Goal: Task Accomplishment & Management: Manage account settings

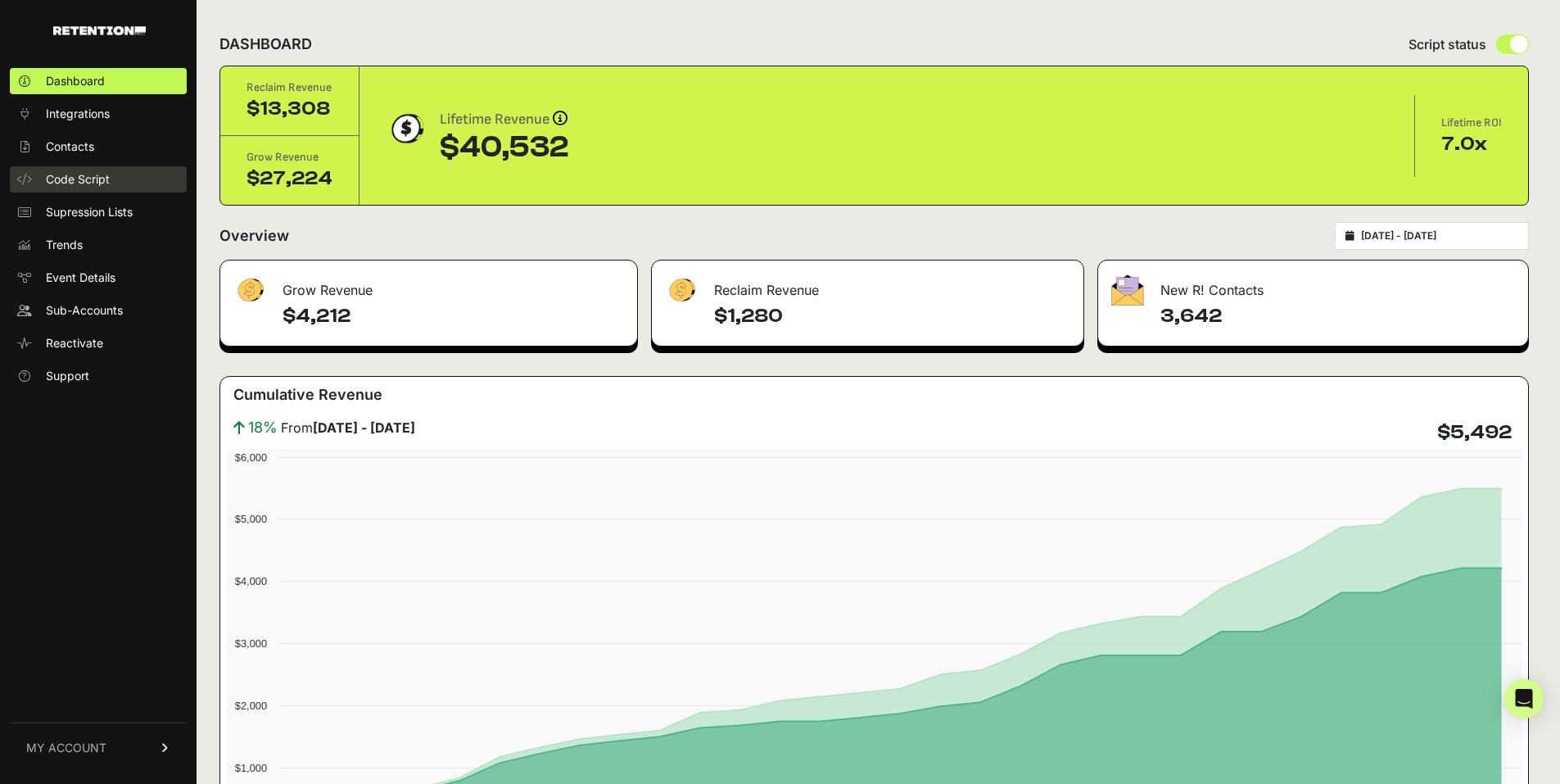
click at [107, 174] on span "Code Script" at bounding box center [78, 178] width 64 height 16
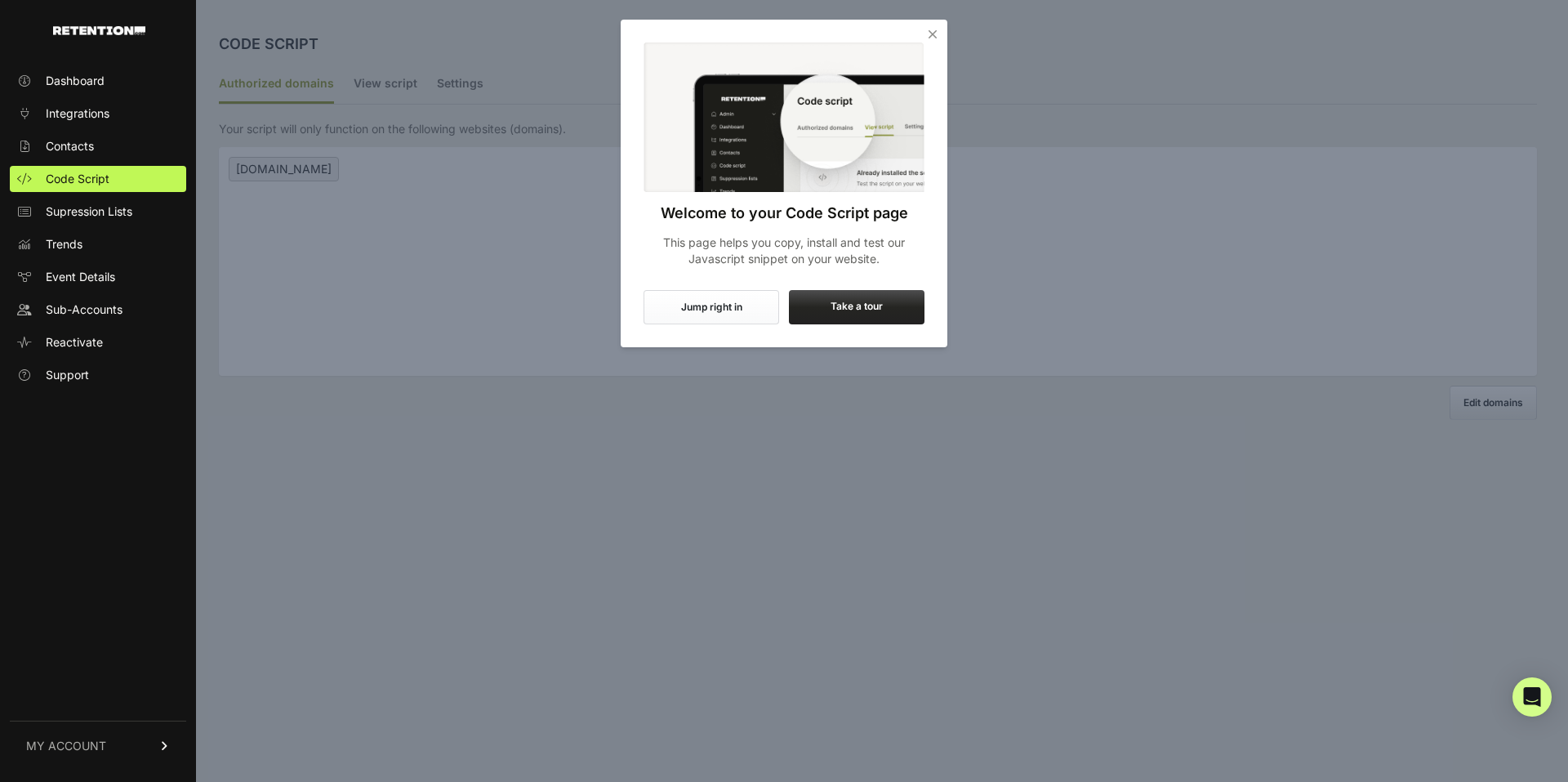
click at [931, 42] on icon "Close" at bounding box center [932, 34] width 16 height 16
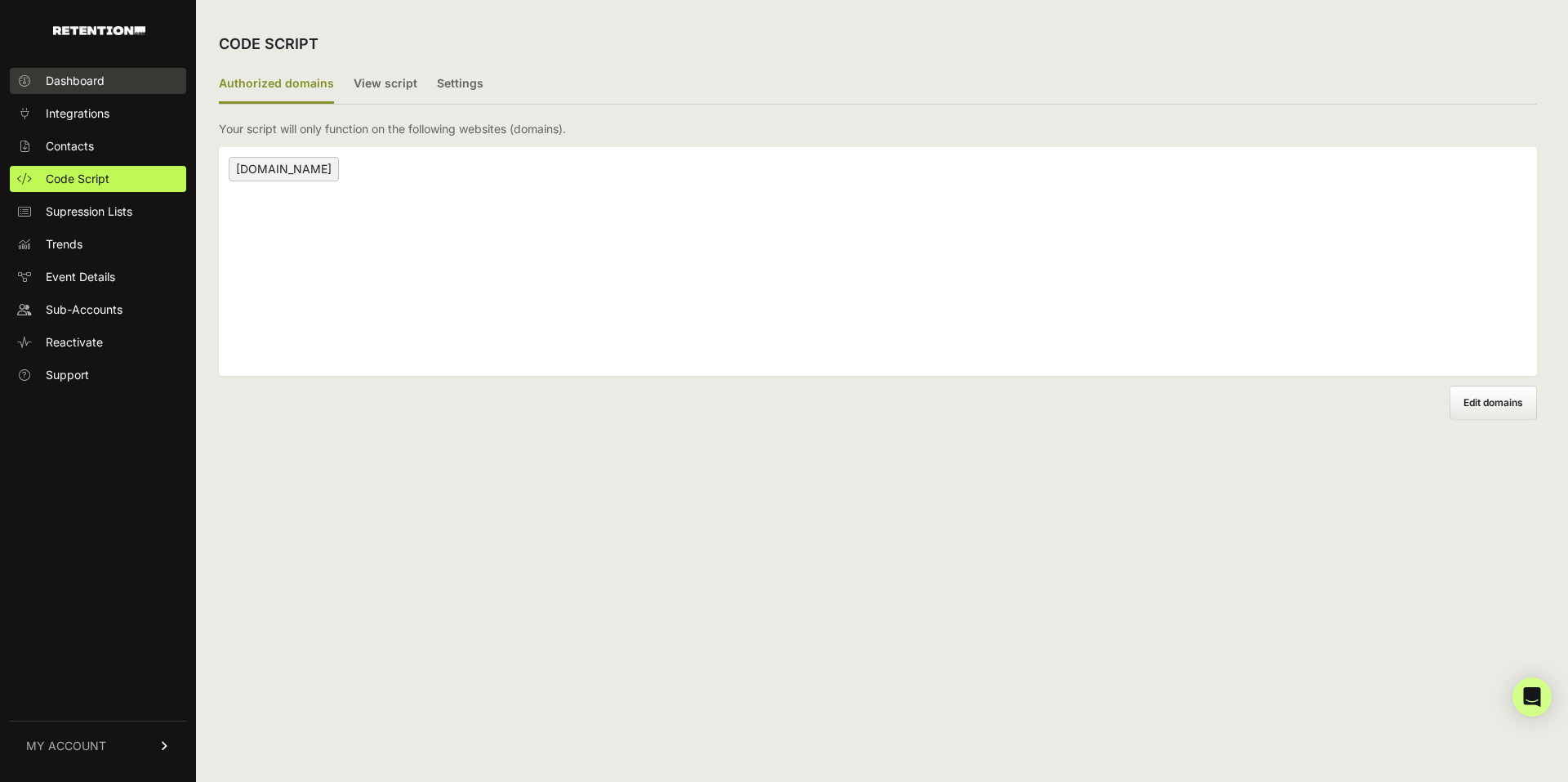
click at [86, 88] on span "Dashboard" at bounding box center [75, 80] width 59 height 16
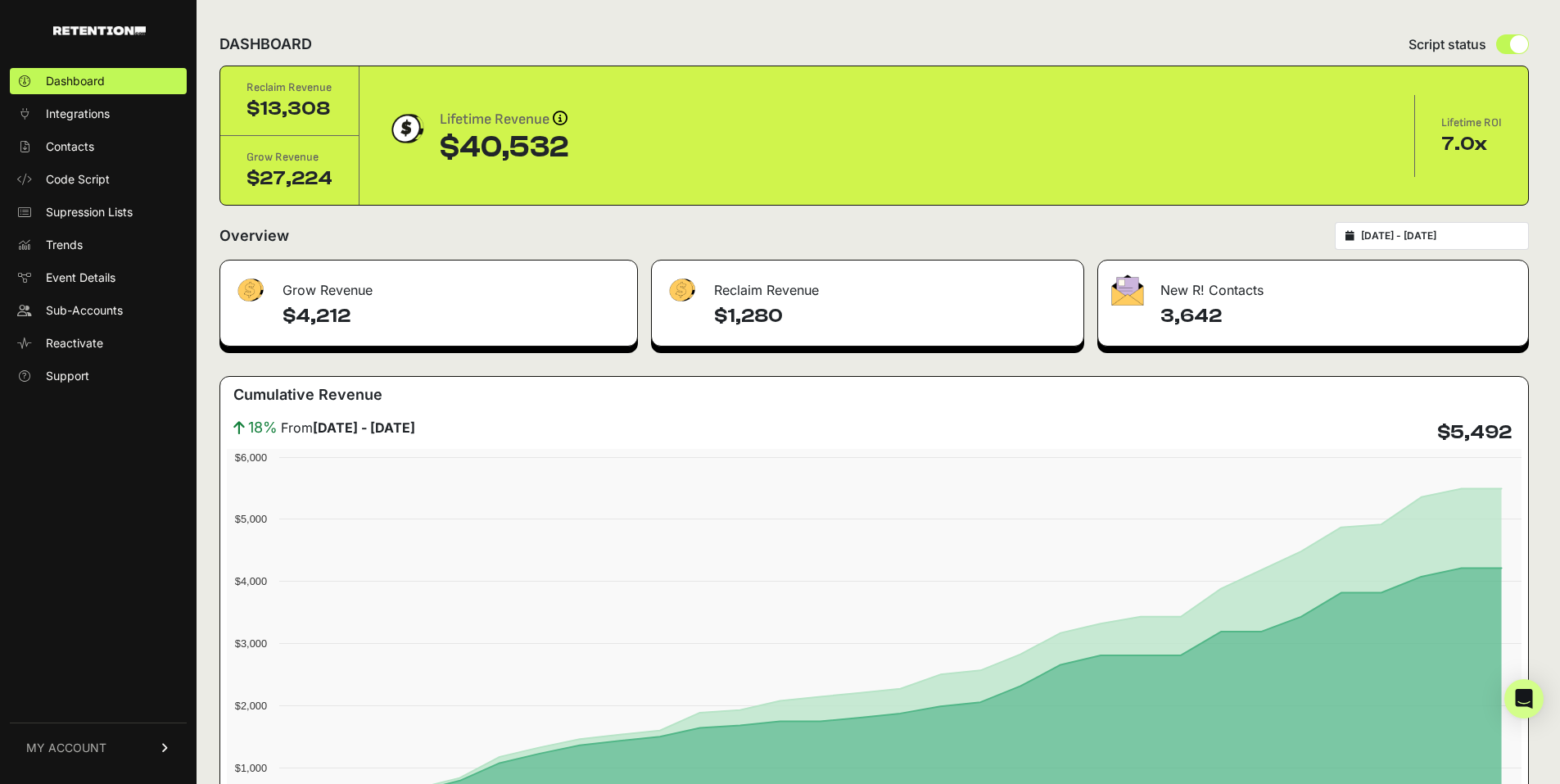
type input "[DATE]"
click at [1487, 234] on input "[DATE] - [DATE]" at bounding box center [1440, 235] width 158 height 13
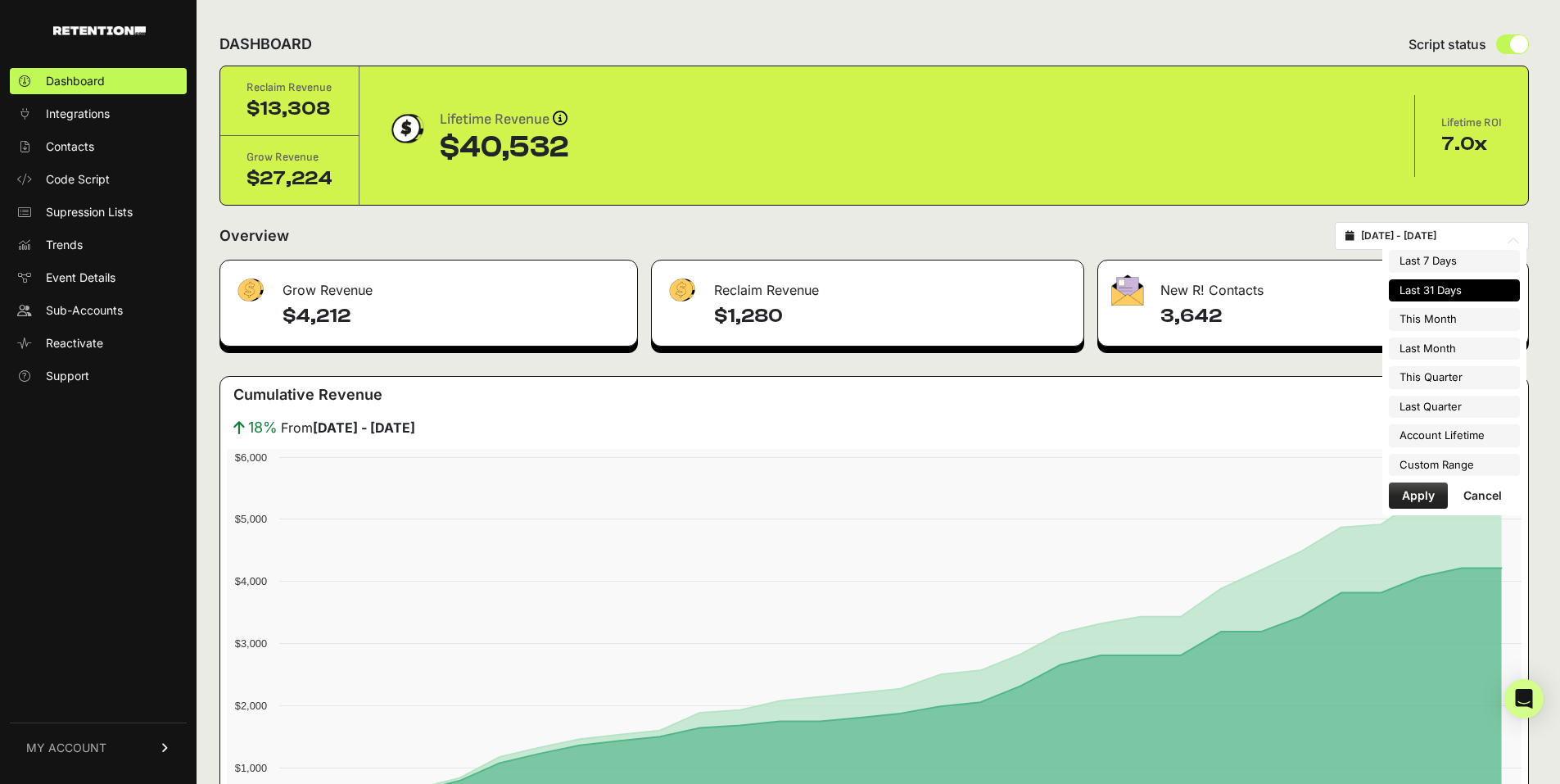
type input "[DATE]"
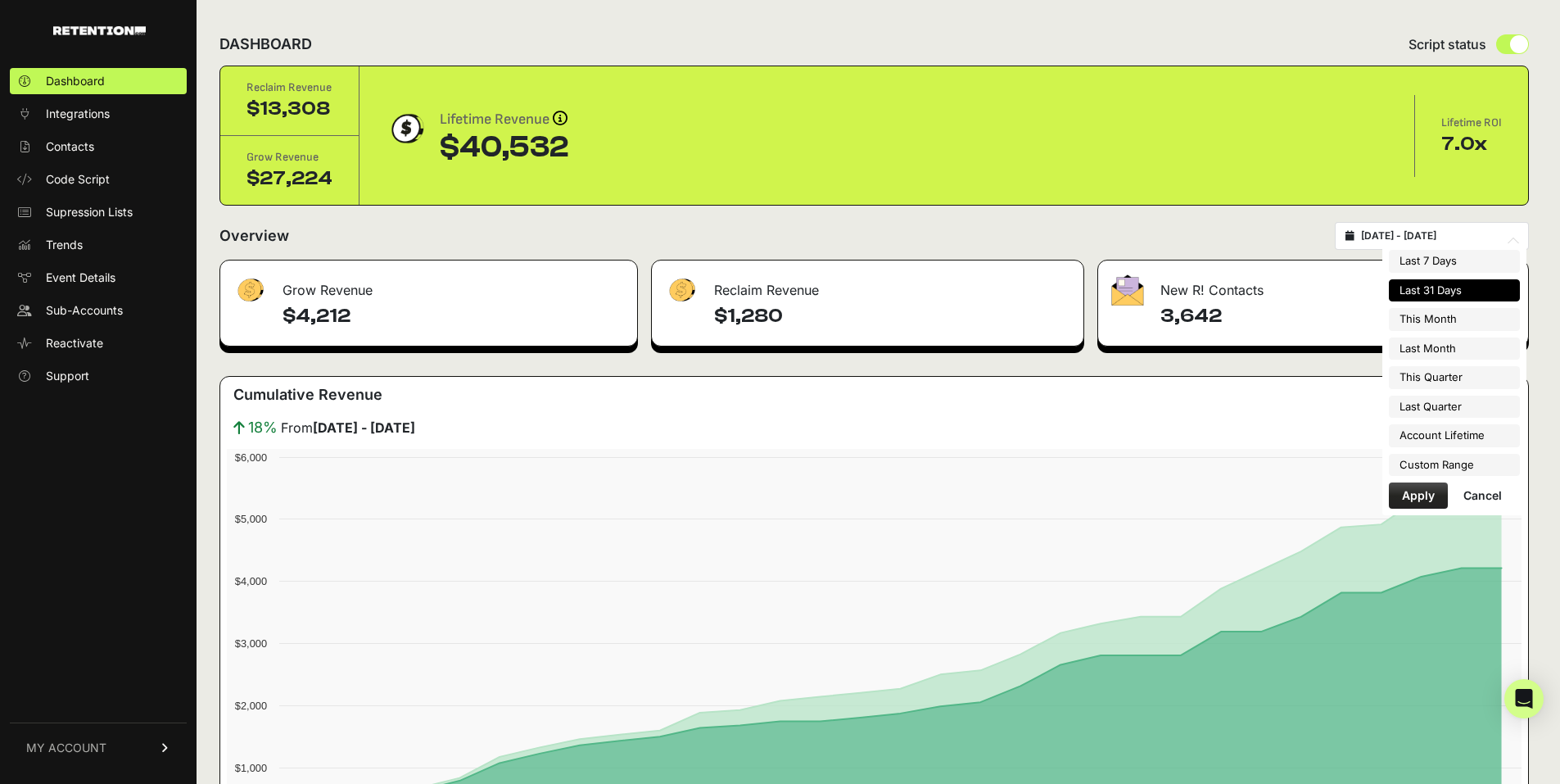
type input "[DATE]"
click at [1433, 461] on li "Custom Range" at bounding box center [1455, 465] width 131 height 23
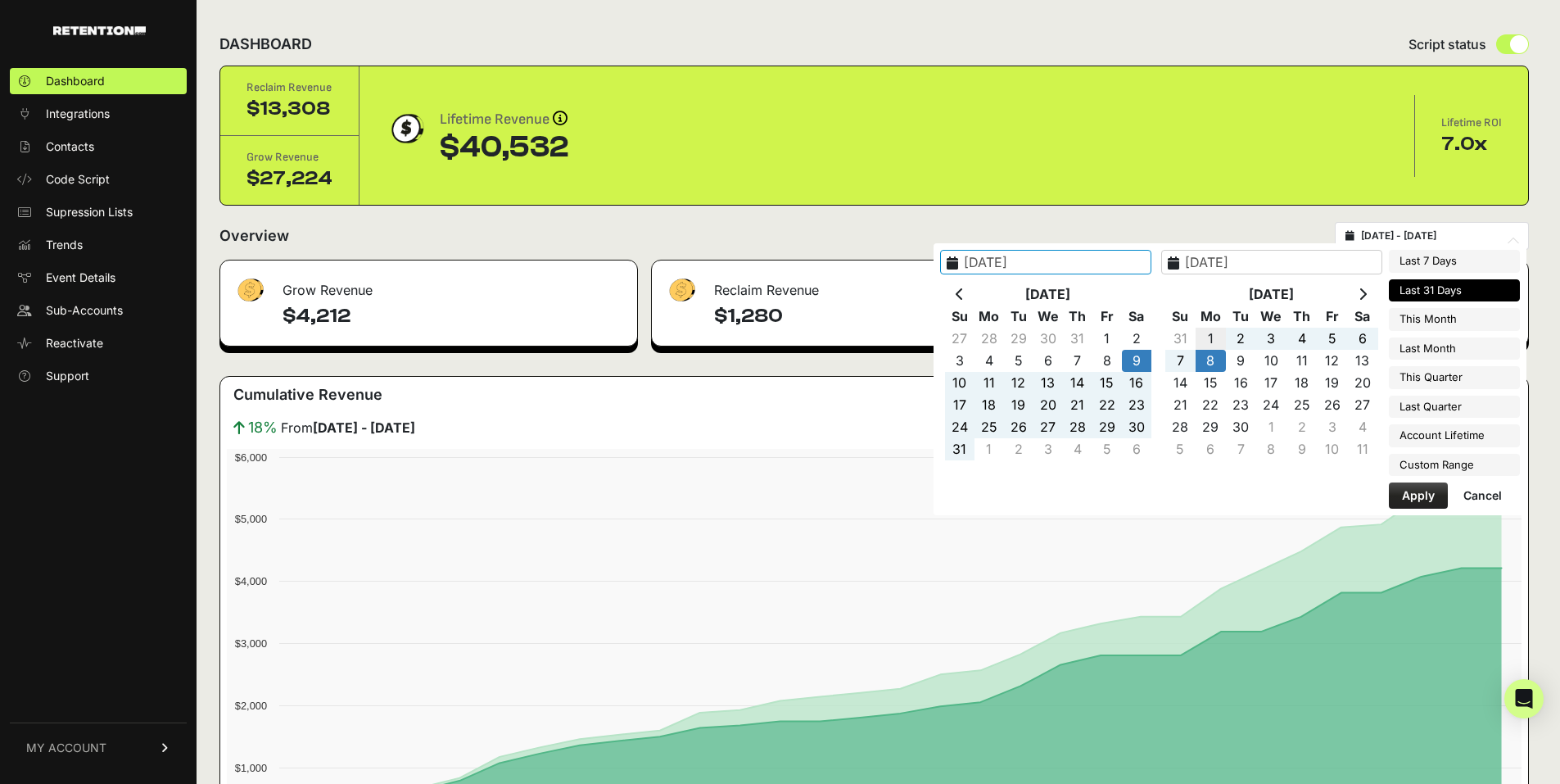
type input "[DATE]"
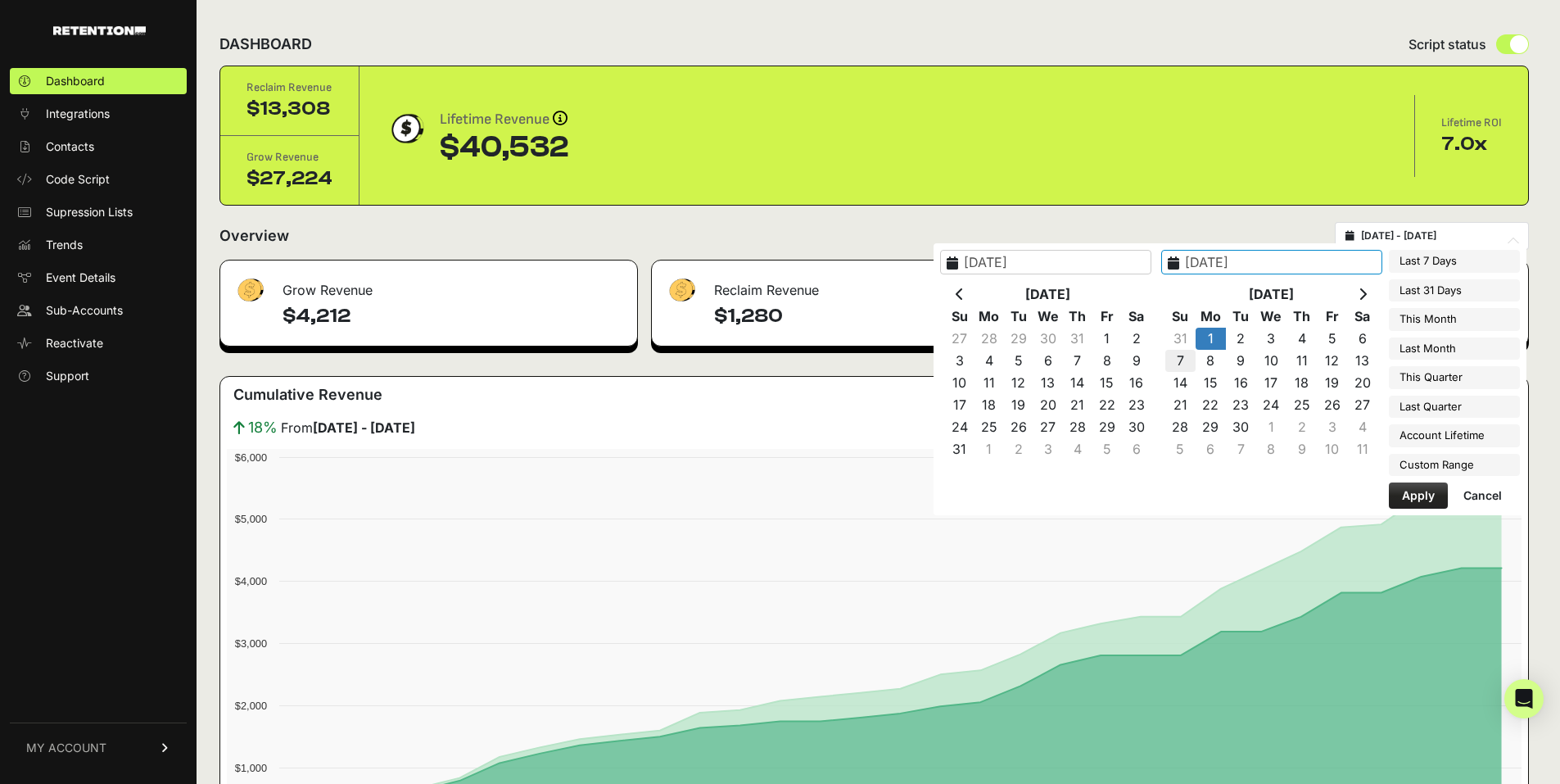
type input "[DATE]"
click at [1430, 495] on button "Apply" at bounding box center [1418, 495] width 59 height 26
type input "[DATE] - [DATE]"
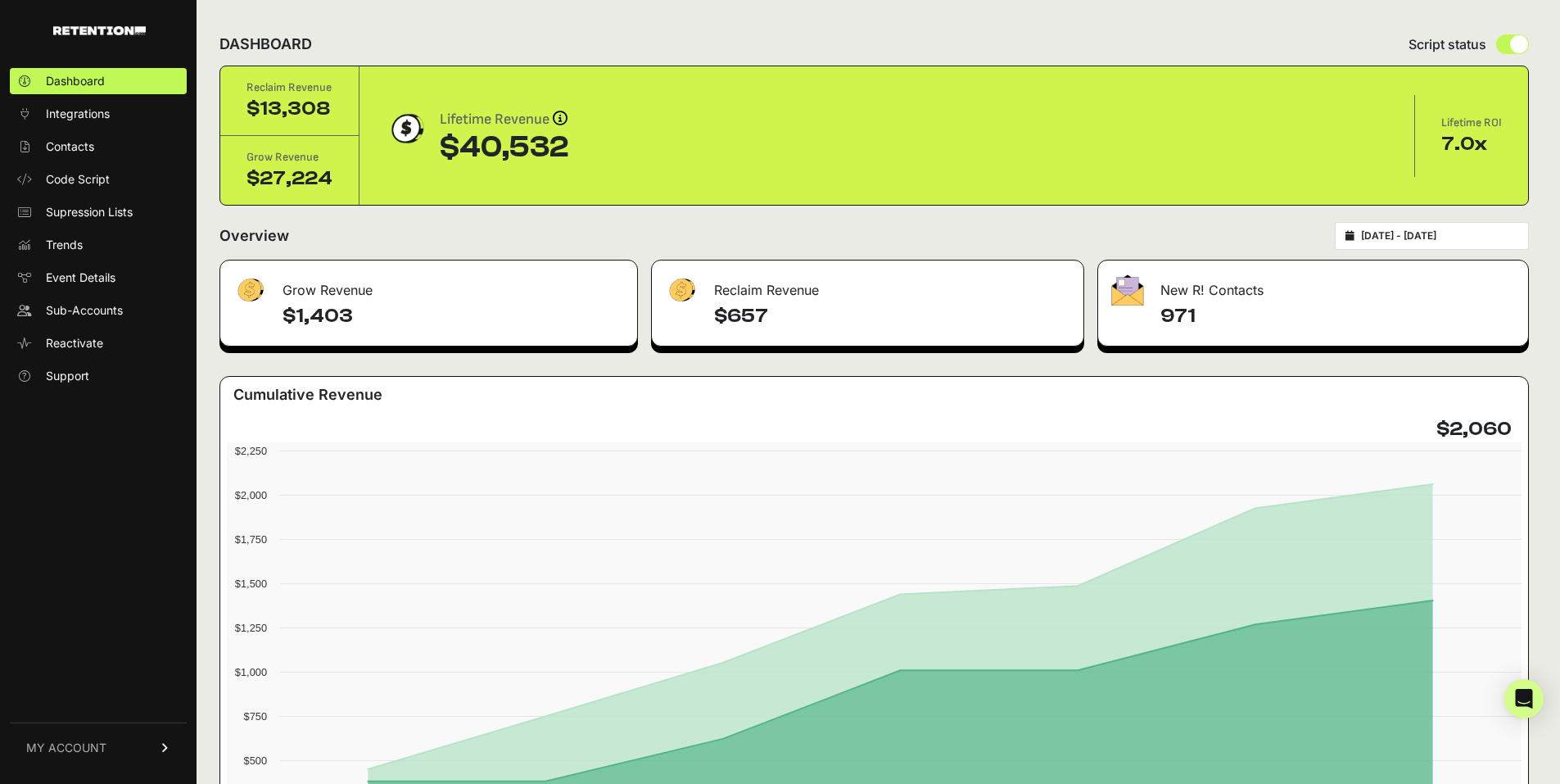
click at [99, 746] on span "MY ACCOUNT" at bounding box center [67, 746] width 81 height 16
click at [74, 755] on span "Sign Out" at bounding box center [69, 759] width 47 height 16
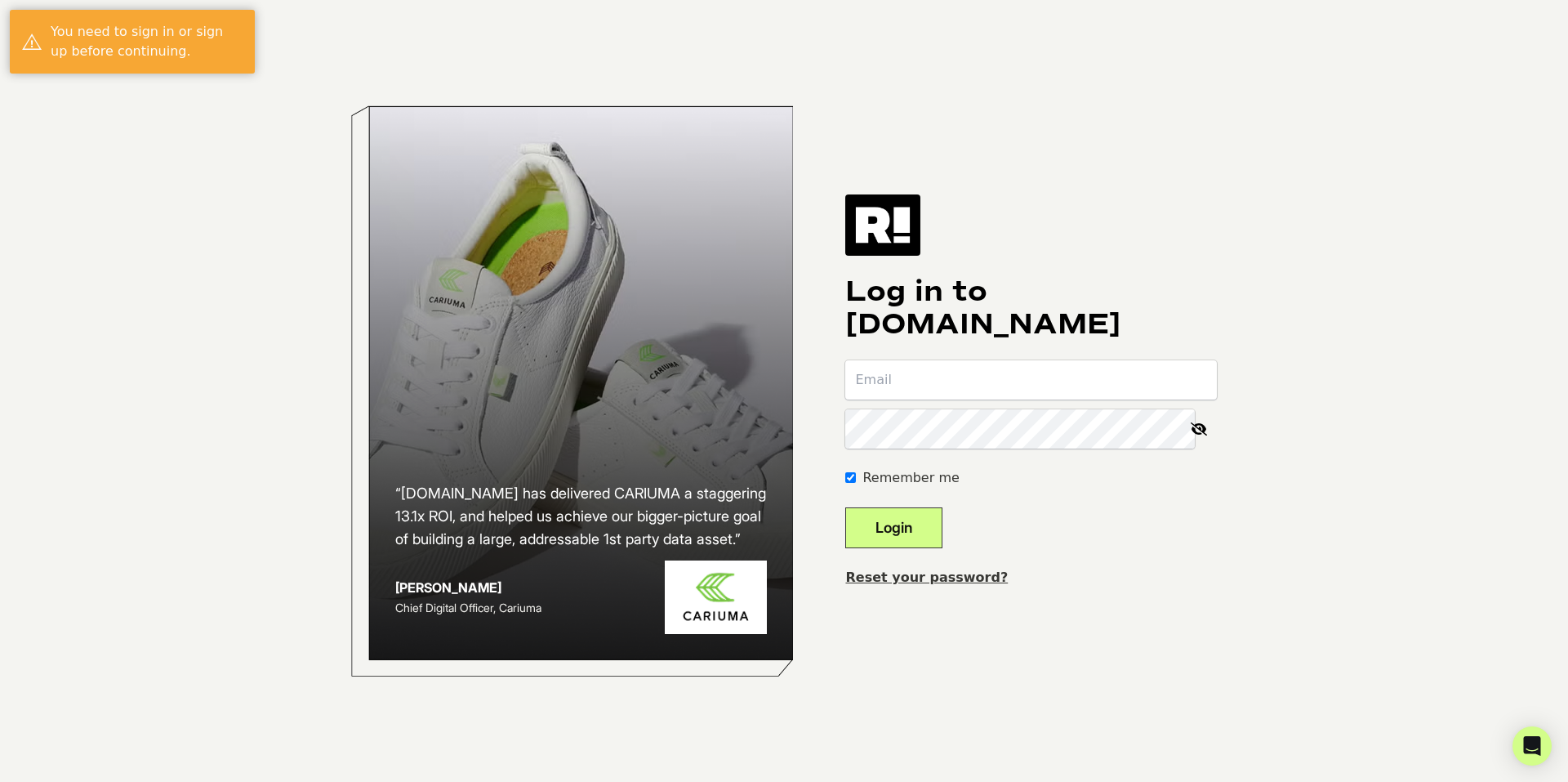
type input "[EMAIL_ADDRESS][DOMAIN_NAME]"
click at [911, 525] on button "Login" at bounding box center [894, 528] width 97 height 41
